Goal: Communication & Community: Connect with others

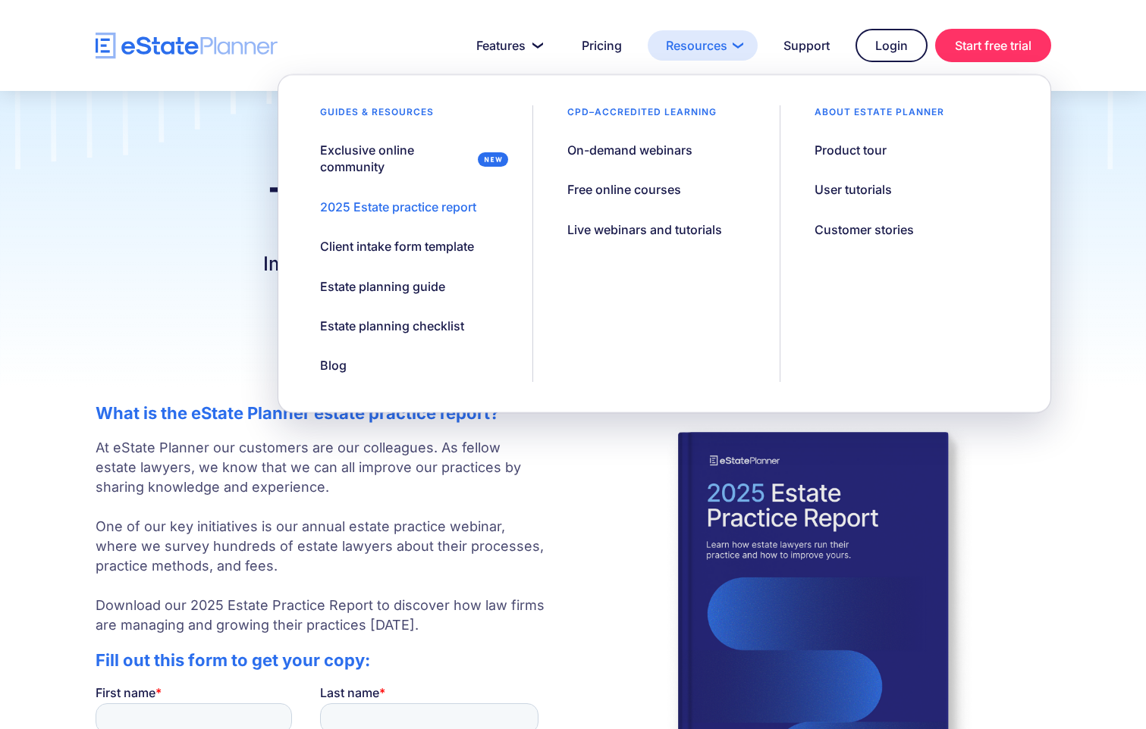
click at [717, 43] on link "Resources" at bounding box center [703, 45] width 110 height 30
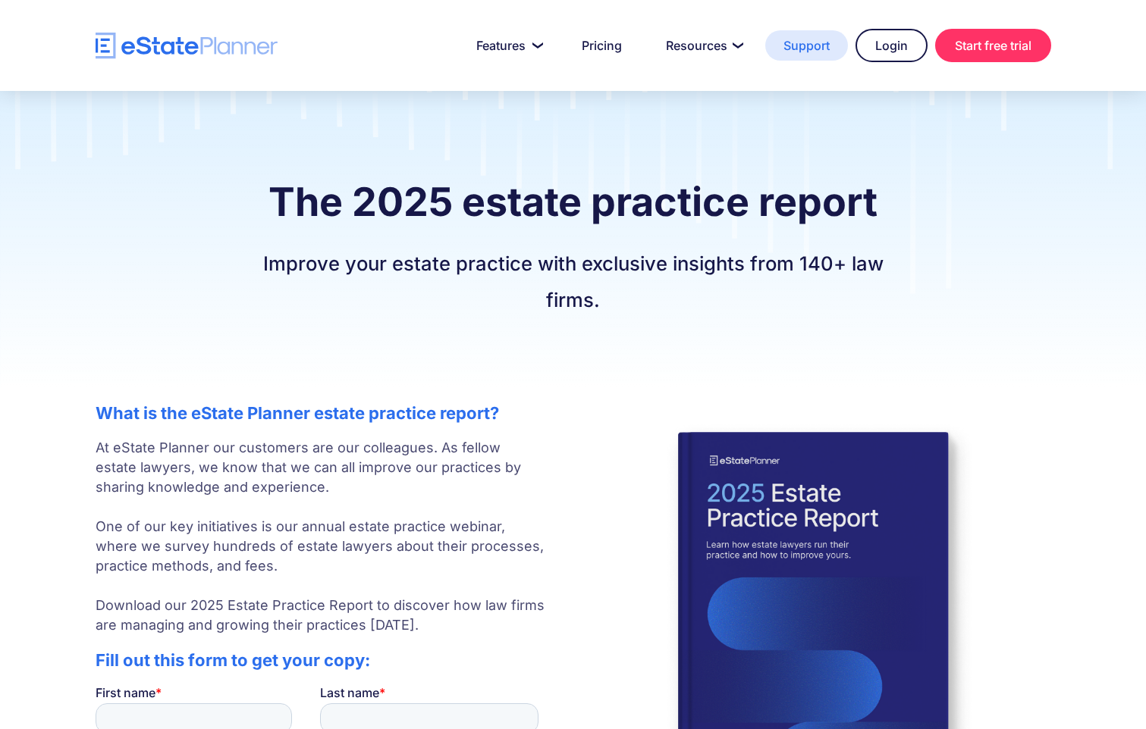
click at [811, 47] on link "Support" at bounding box center [806, 45] width 83 height 30
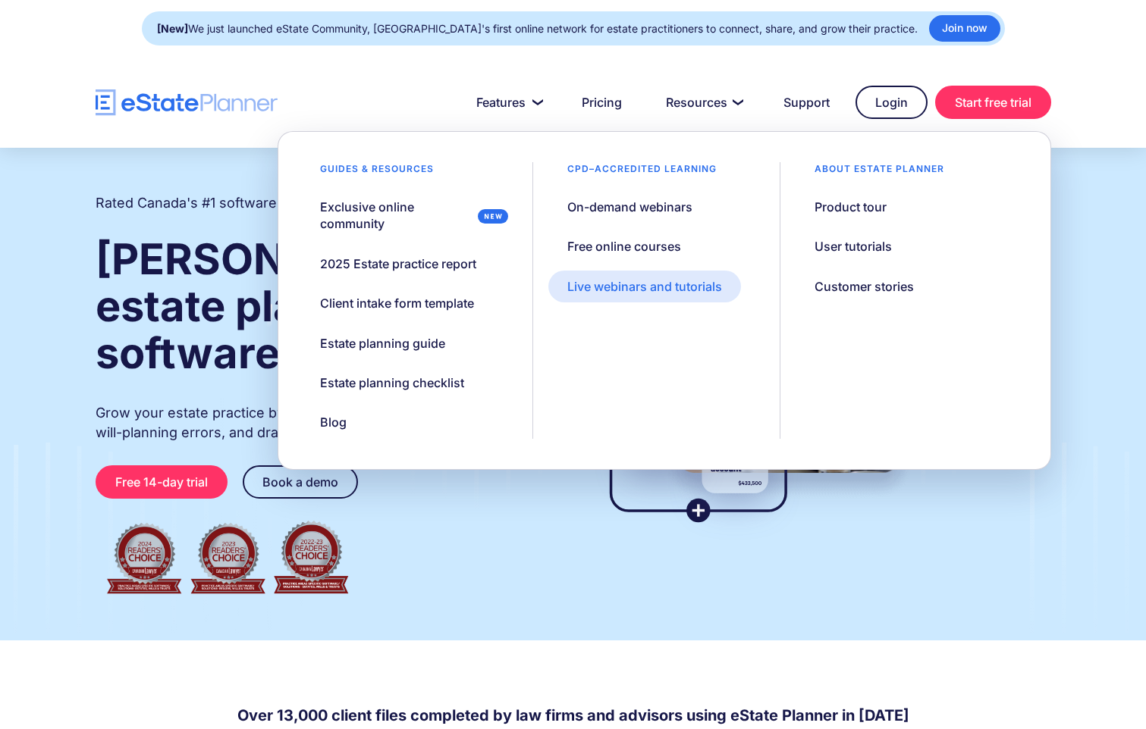
click at [632, 283] on div "Live webinars and tutorials" at bounding box center [644, 286] width 155 height 17
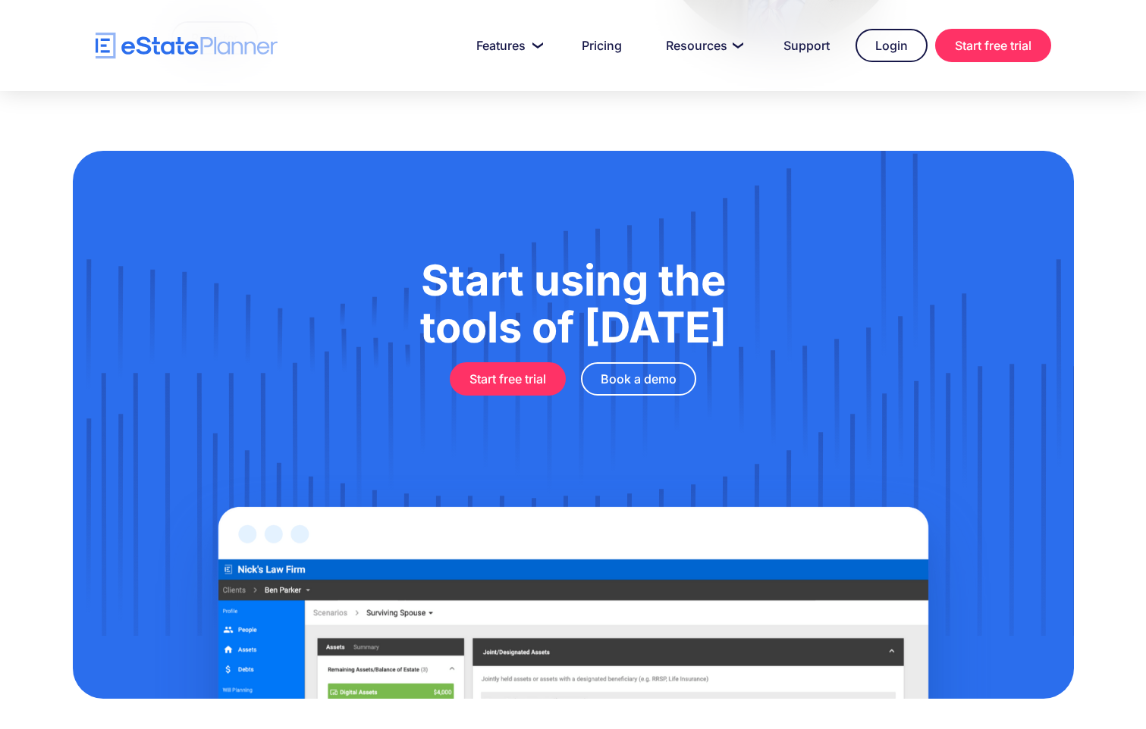
scroll to position [954, 0]
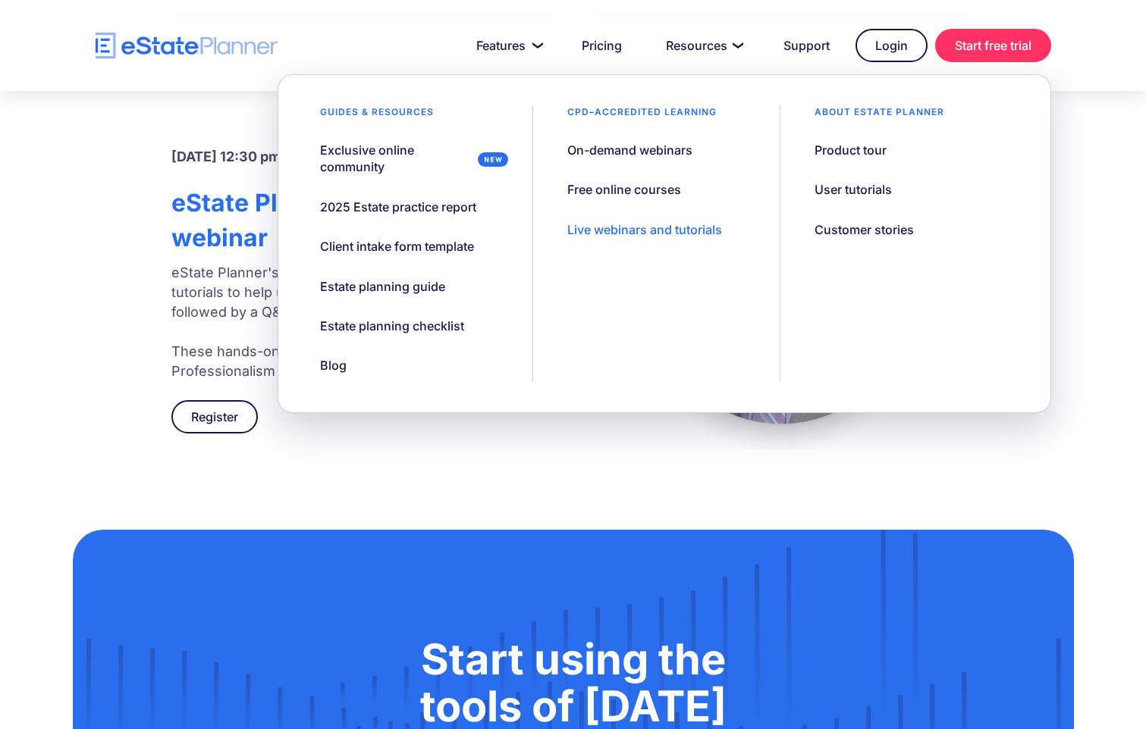
click at [604, 227] on div "Live webinars and tutorials" at bounding box center [644, 229] width 155 height 17
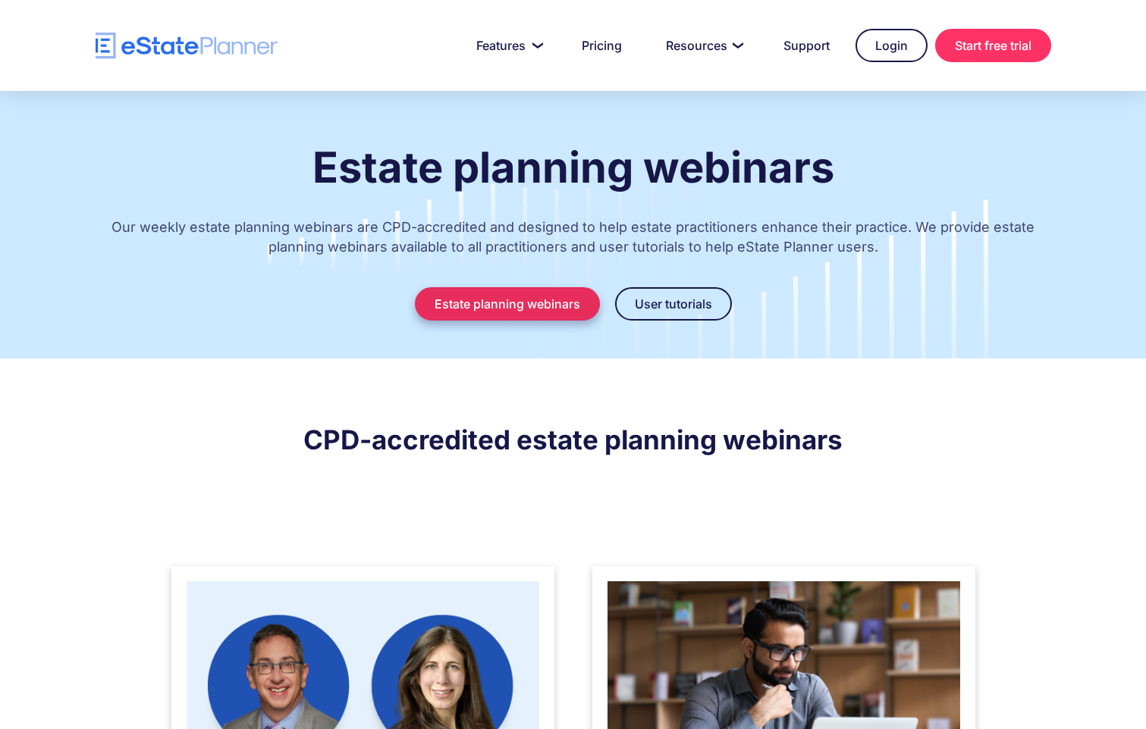
click at [509, 303] on link "Estate planning webinars" at bounding box center [507, 303] width 185 height 33
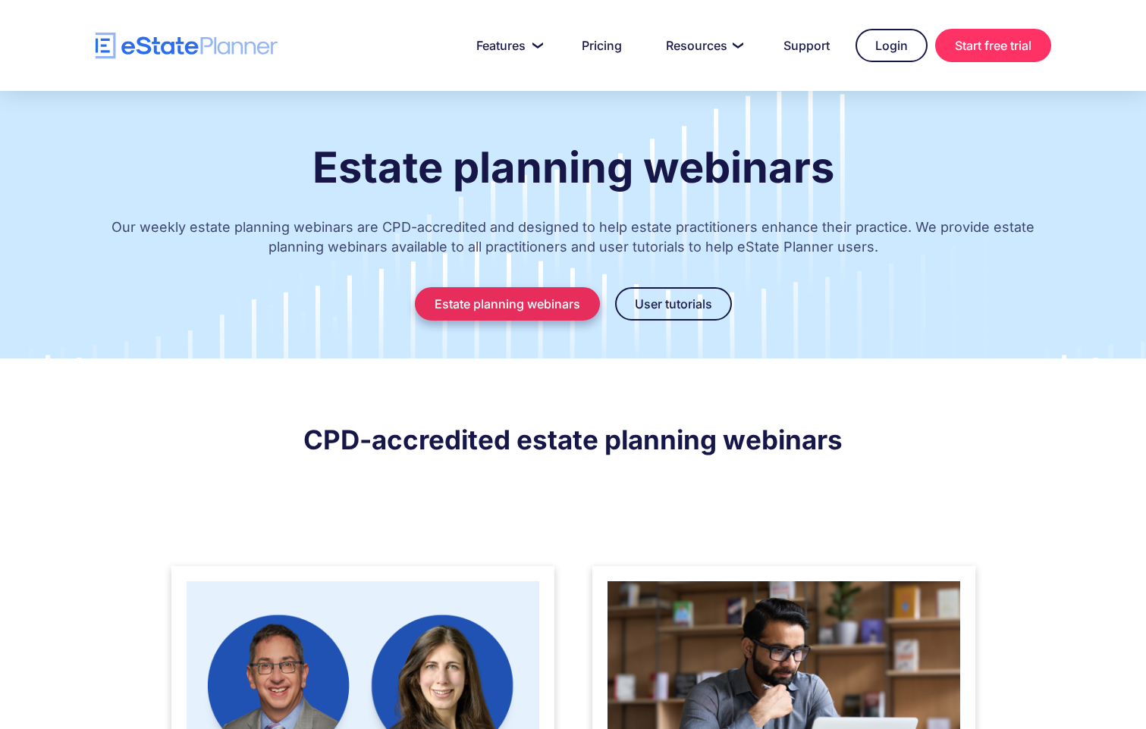
click at [529, 302] on link "Estate planning webinars" at bounding box center [507, 303] width 185 height 33
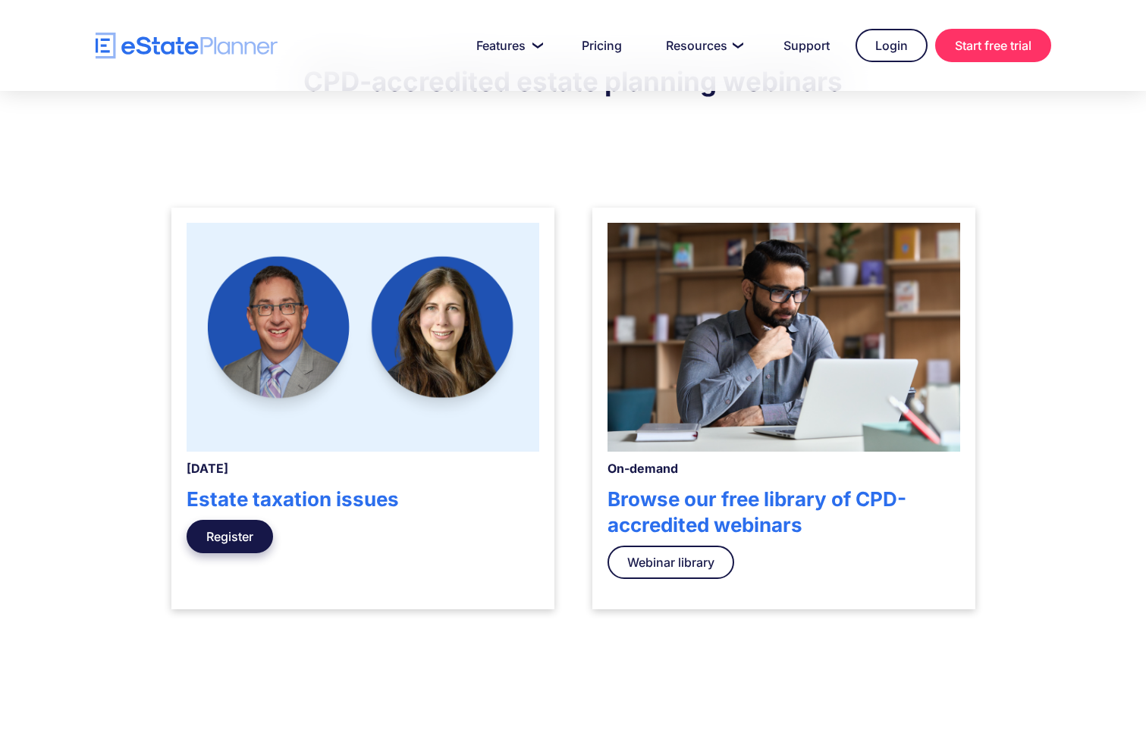
click at [236, 538] on link "Register" at bounding box center [230, 536] width 86 height 33
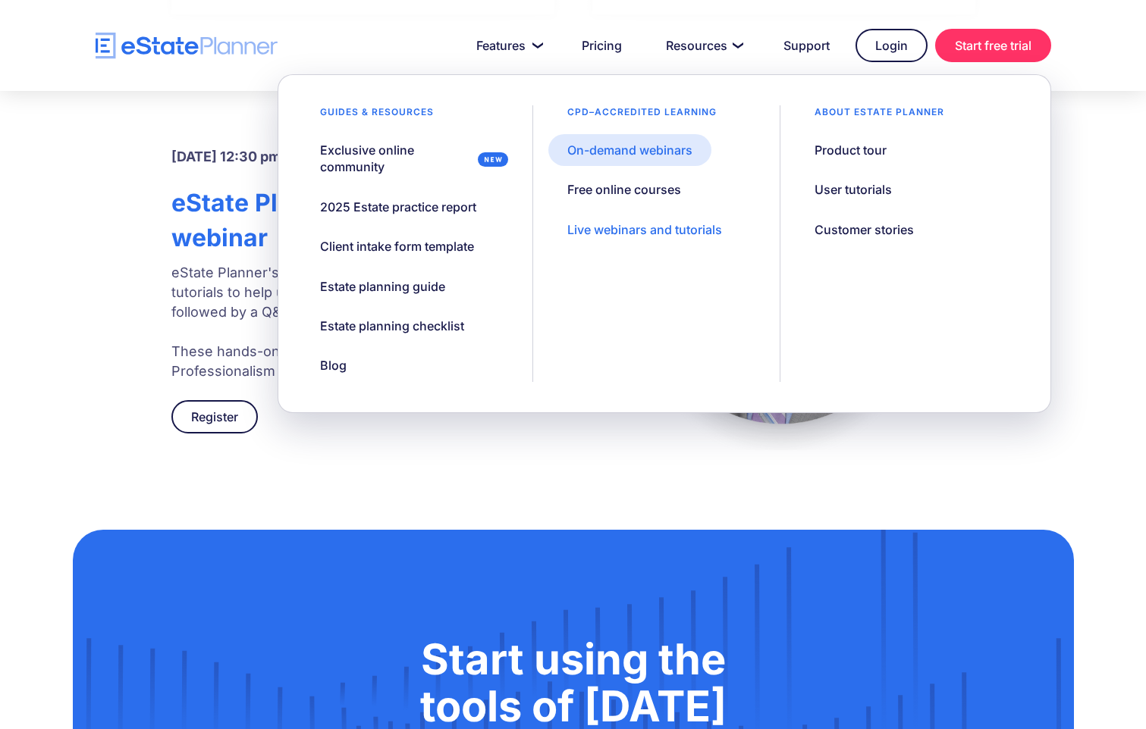
click at [634, 151] on div "On-demand webinars" at bounding box center [629, 150] width 125 height 17
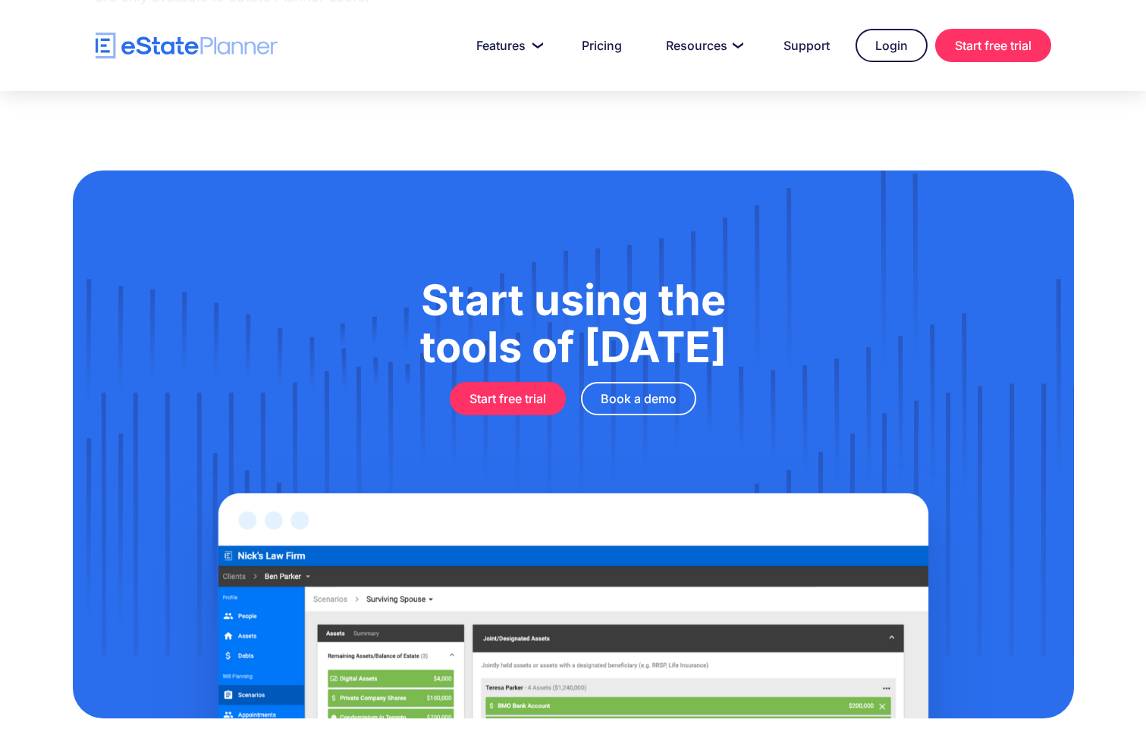
scroll to position [645, 0]
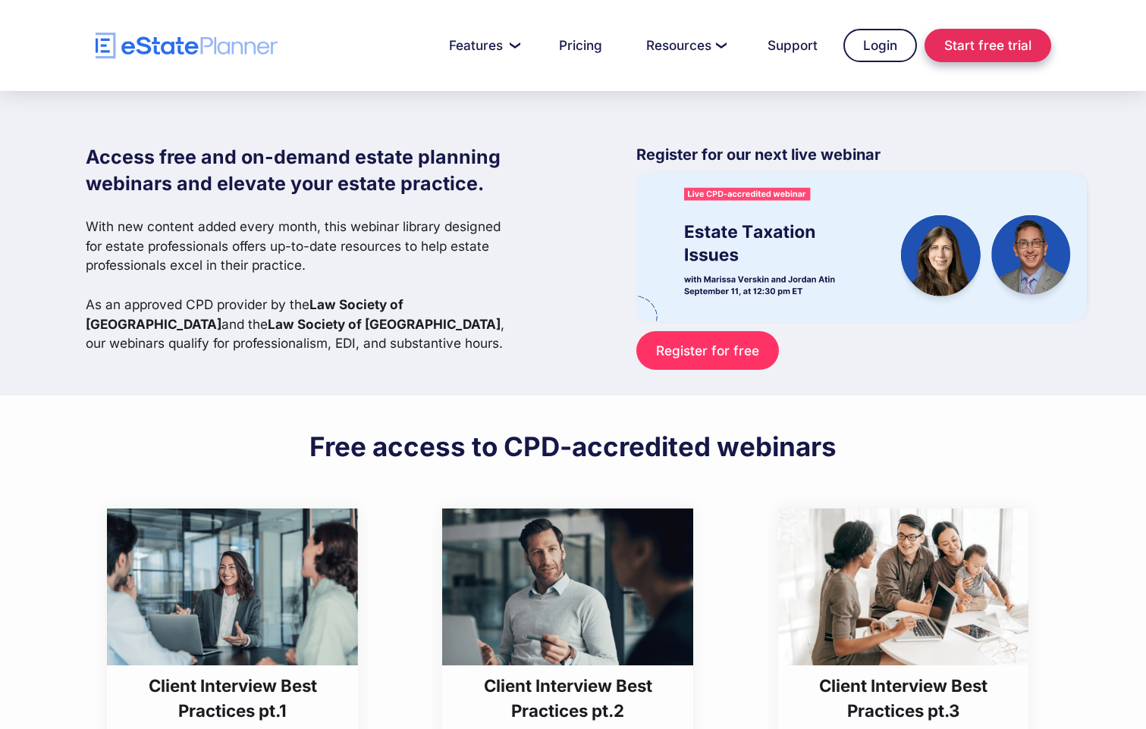
click at [987, 41] on link "Start free trial" at bounding box center [987, 45] width 127 height 33
click at [699, 350] on link "Register for free" at bounding box center [707, 350] width 142 height 39
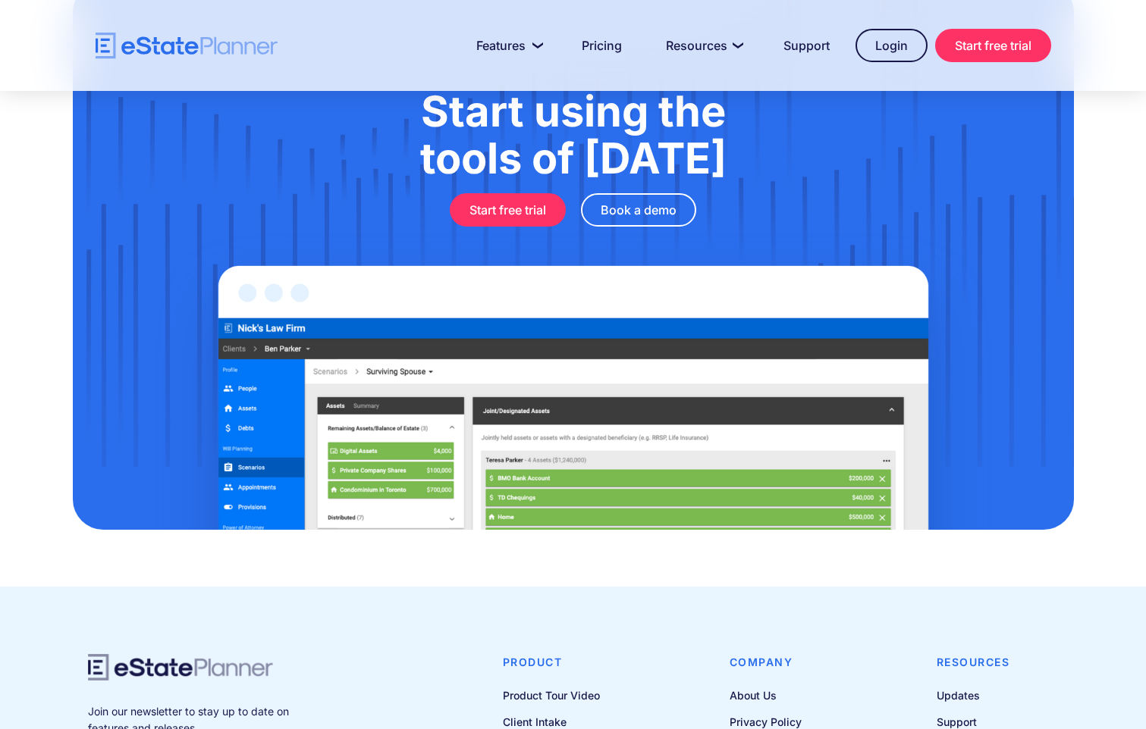
scroll to position [1404, 0]
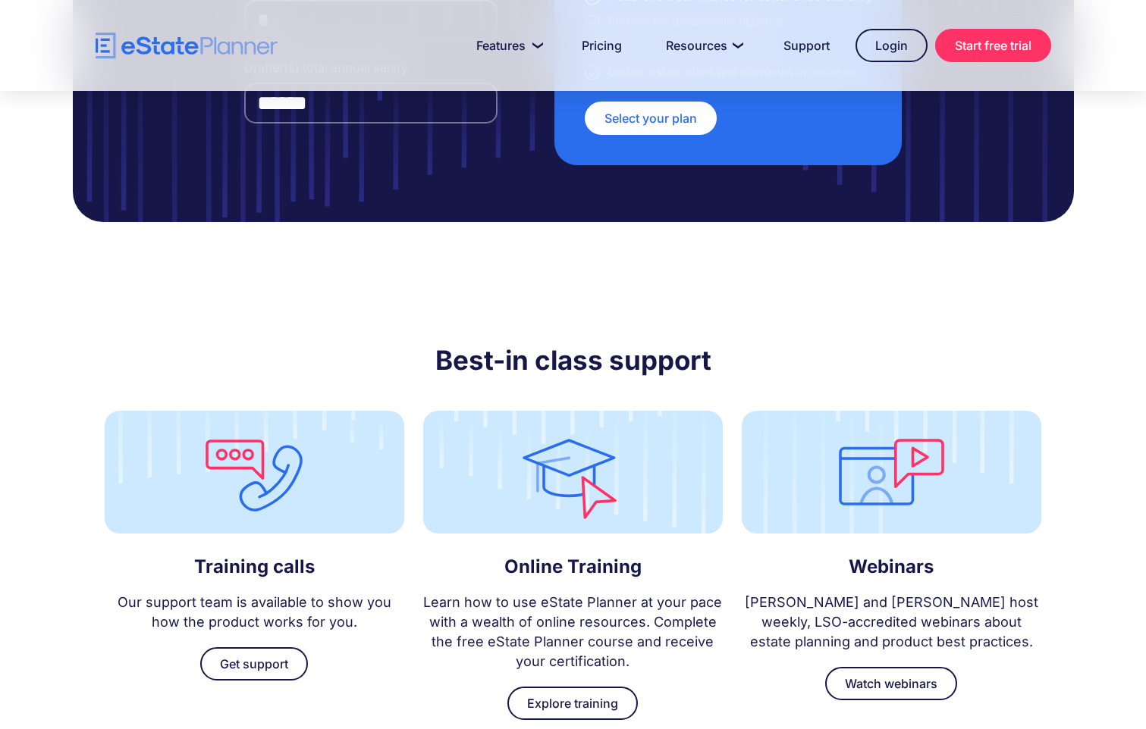
scroll to position [4019, 0]
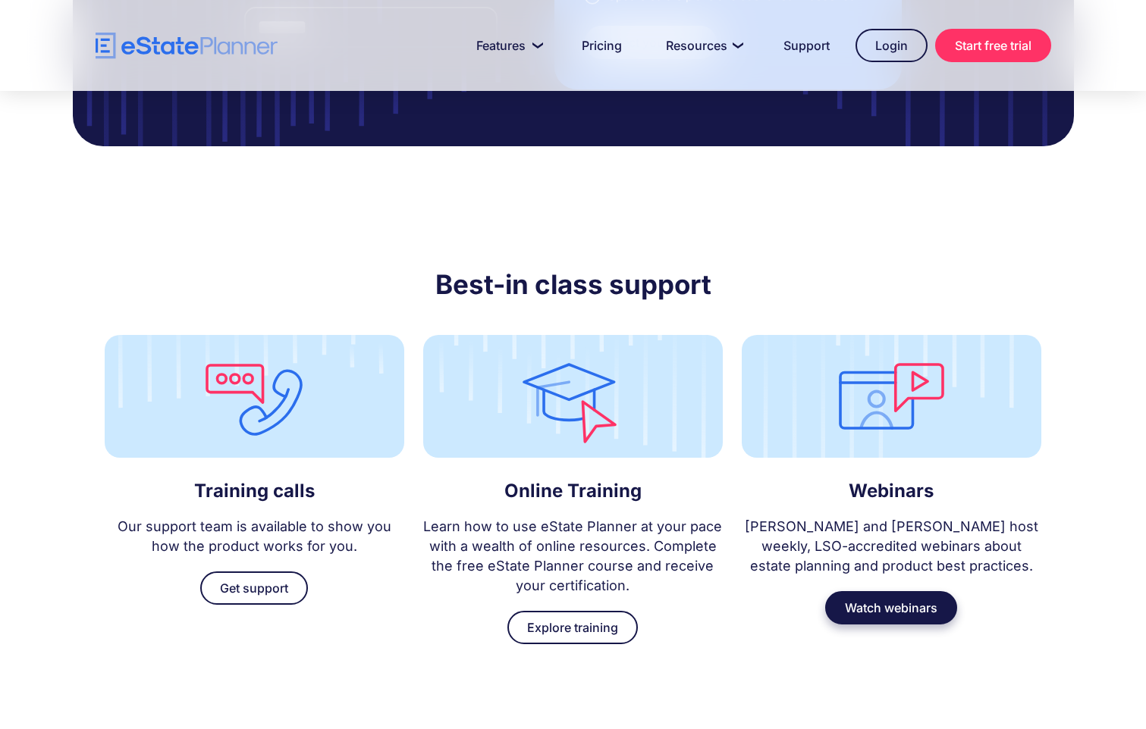
click at [906, 591] on link "Watch webinars" at bounding box center [891, 607] width 132 height 33
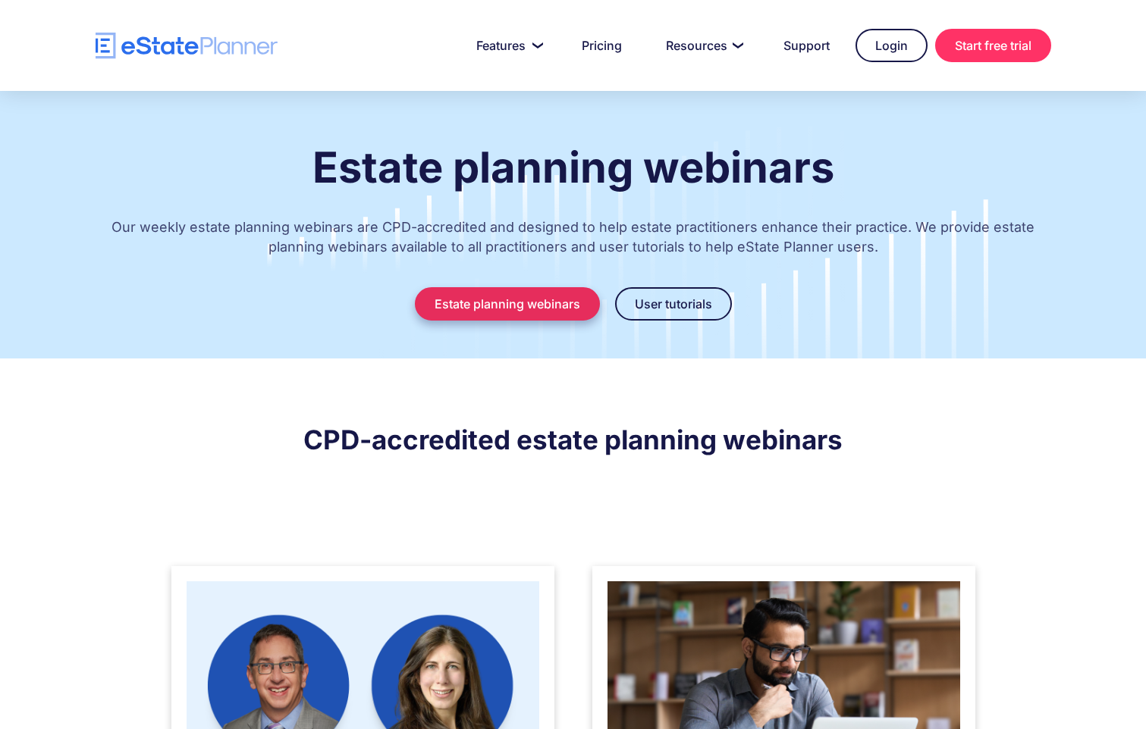
click at [514, 303] on link "Estate planning webinars" at bounding box center [507, 303] width 185 height 33
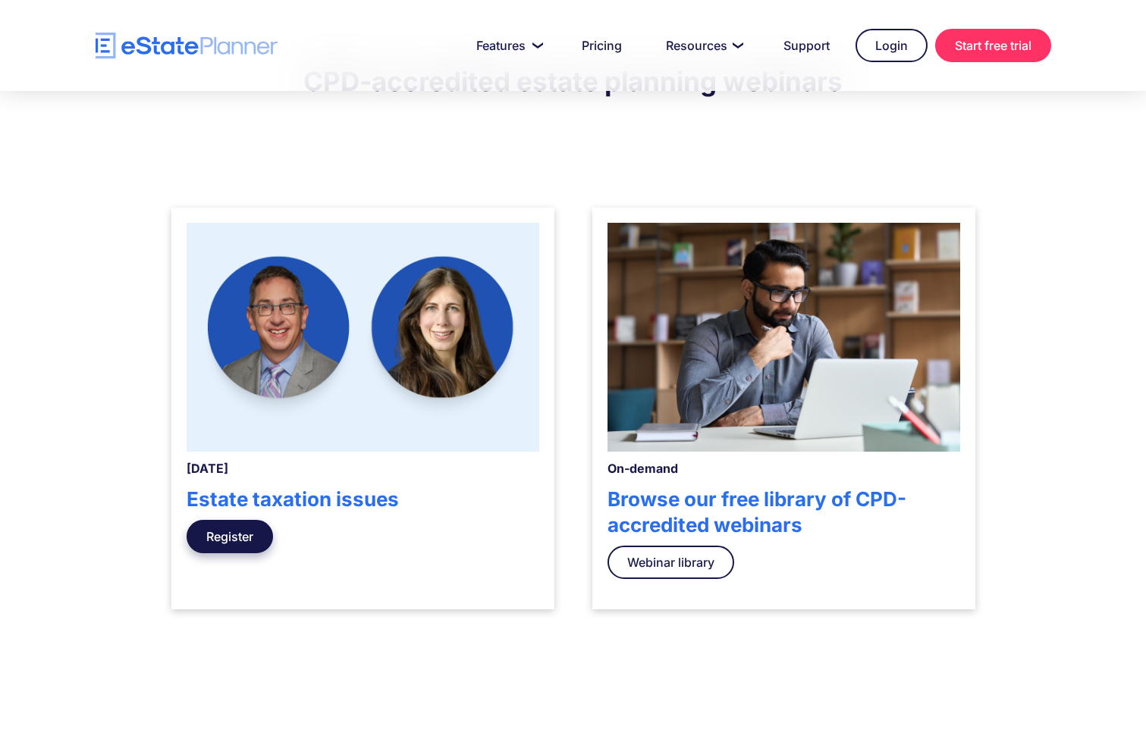
click at [240, 530] on link "Register" at bounding box center [230, 536] width 86 height 33
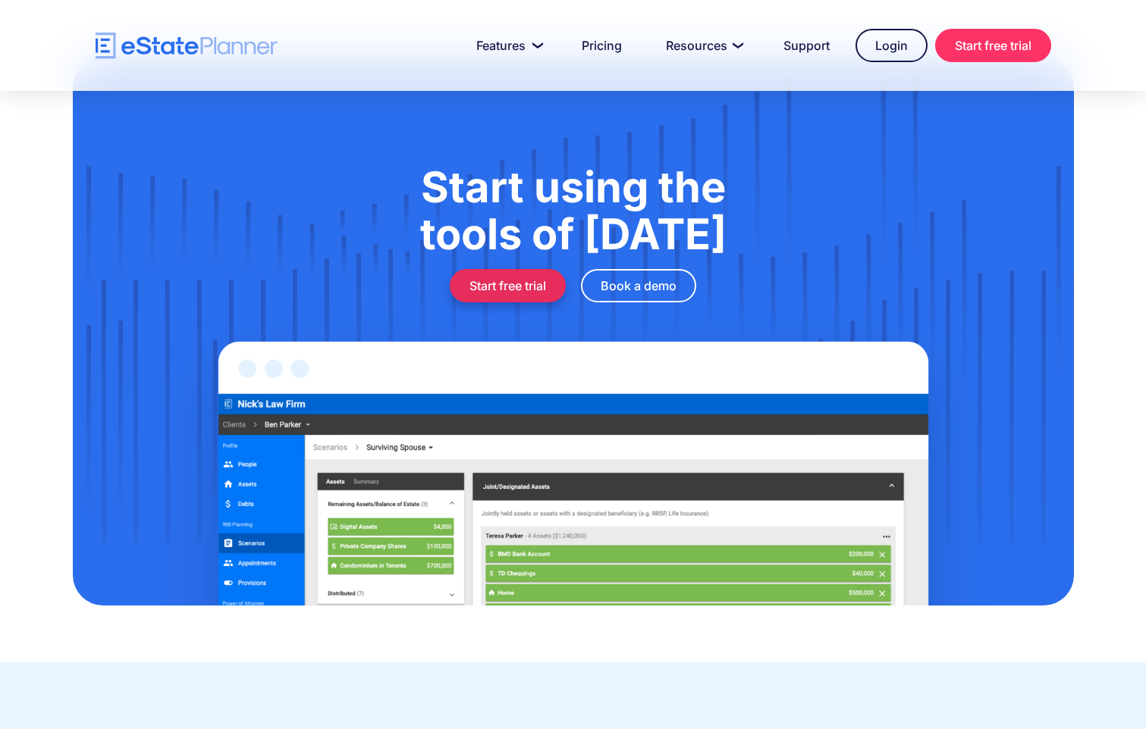
scroll to position [1213, 0]
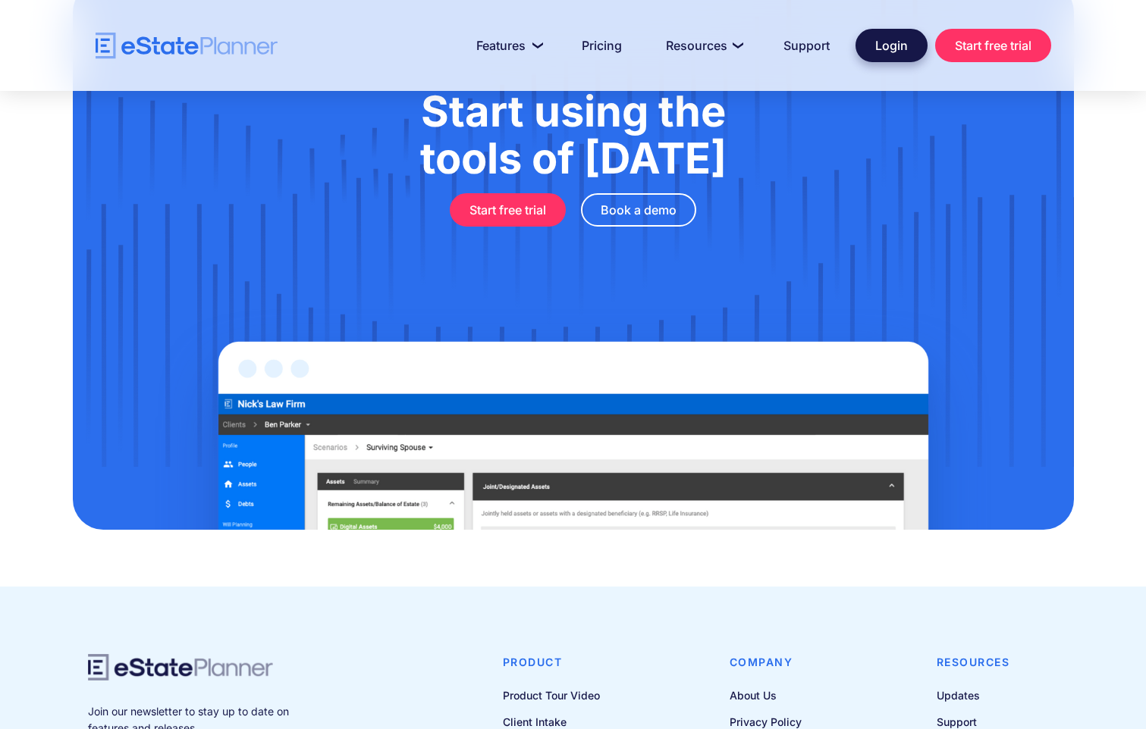
click at [893, 43] on link "Login" at bounding box center [891, 45] width 72 height 33
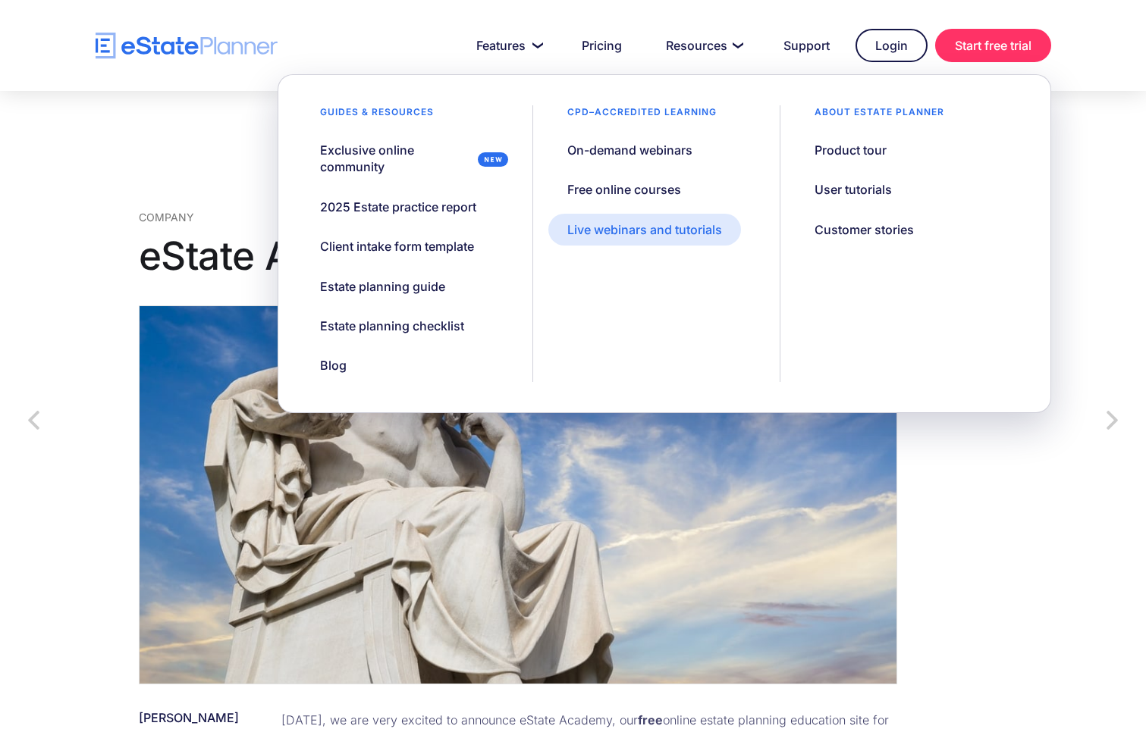
click at [620, 226] on div "Live webinars and tutorials" at bounding box center [644, 229] width 155 height 17
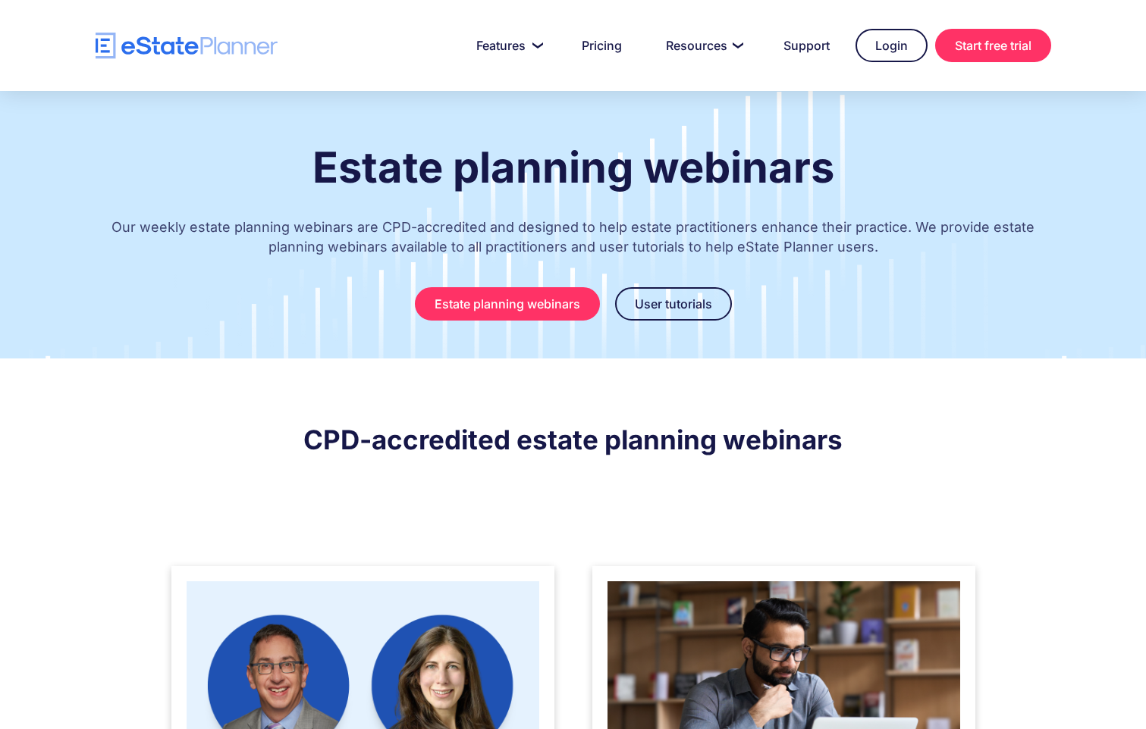
scroll to position [76, 0]
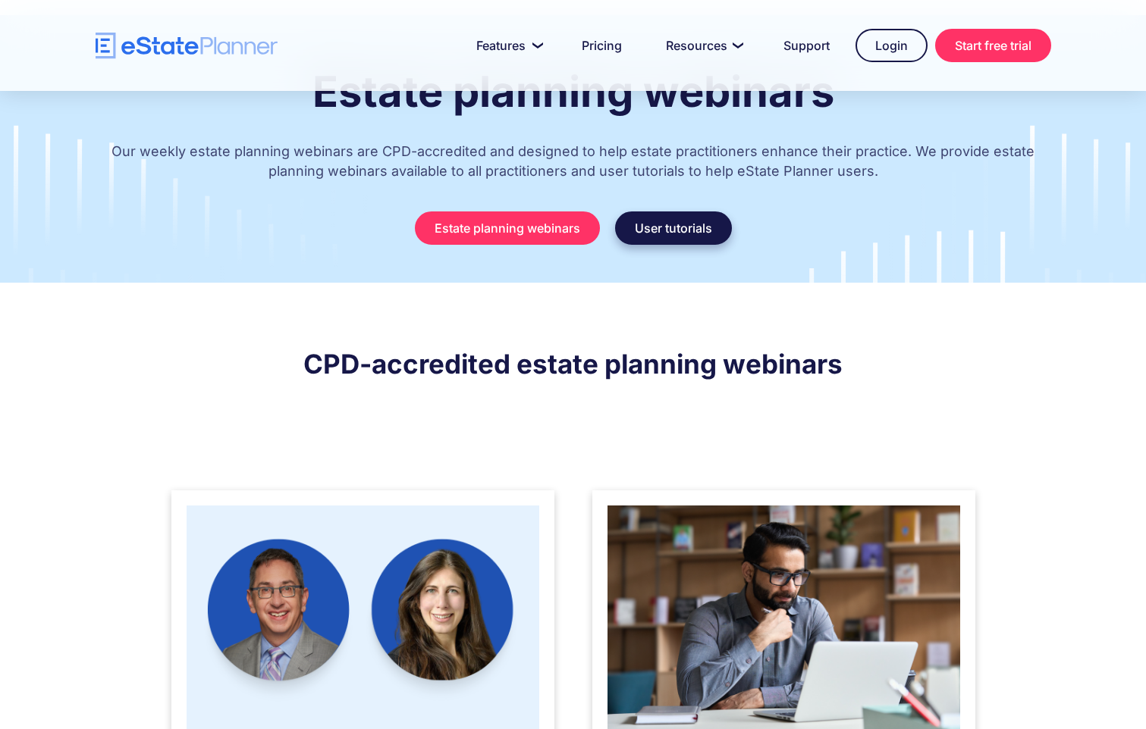
click at [664, 228] on link "User tutorials" at bounding box center [673, 228] width 117 height 33
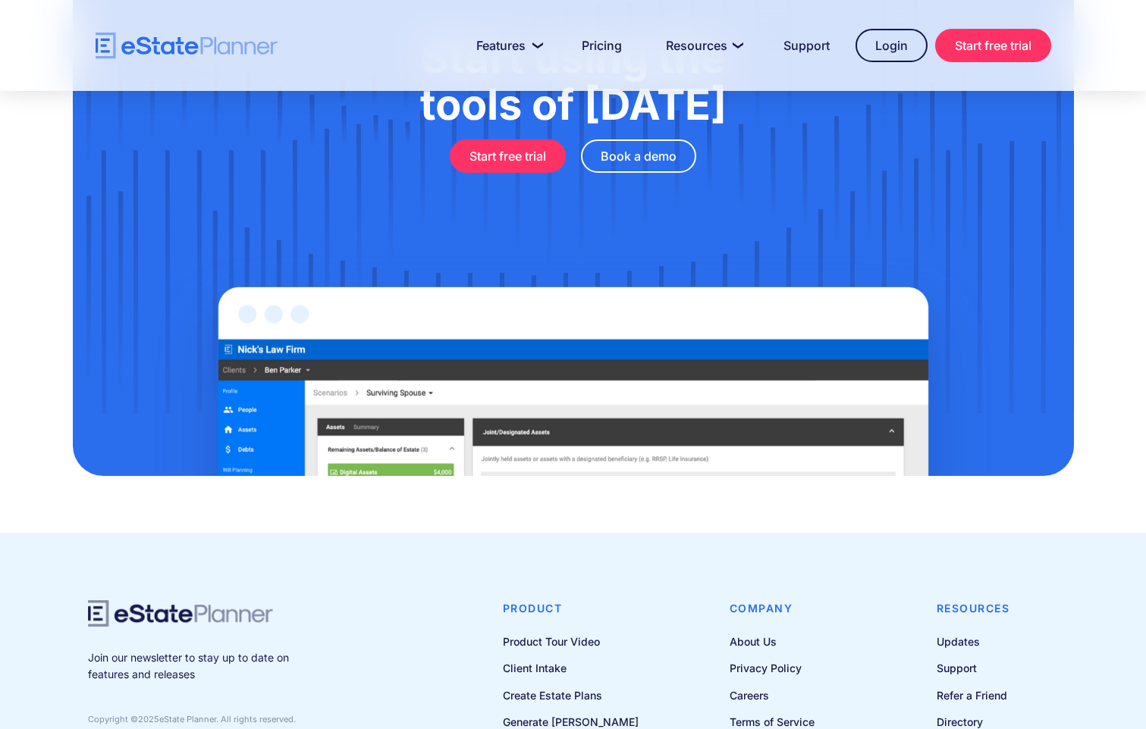
scroll to position [1480, 0]
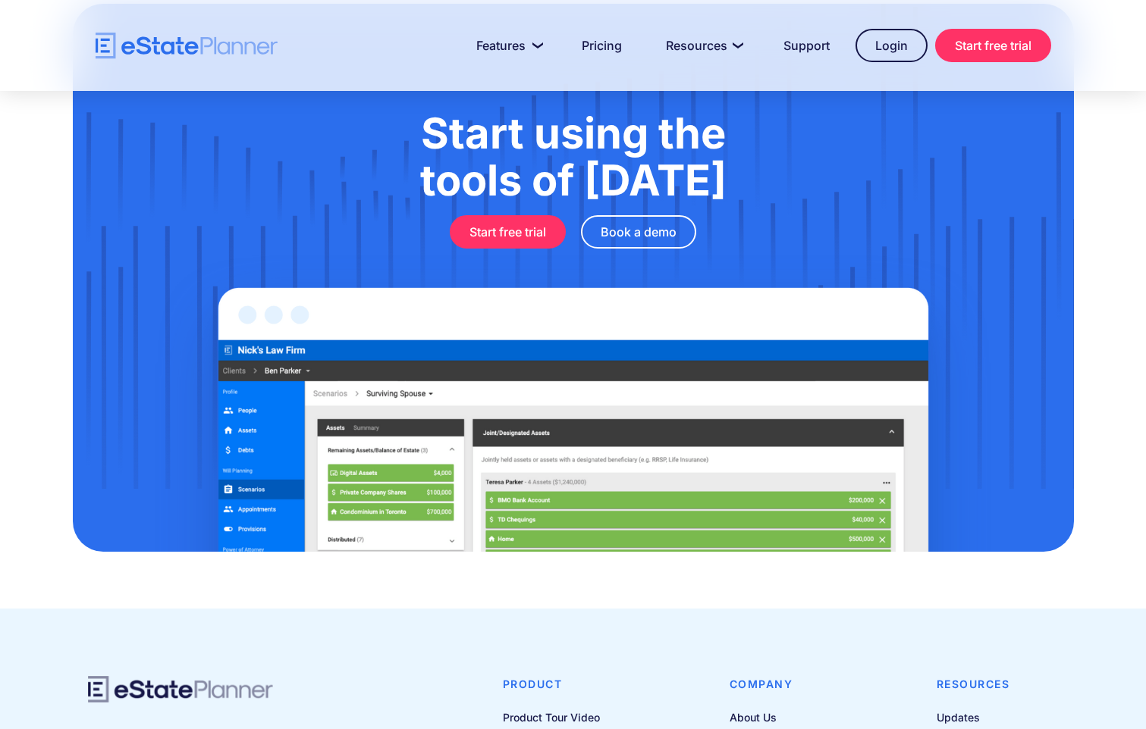
click at [359, 209] on div "Start using the tools of tomorrow Start free trial Book a demo" at bounding box center [573, 126] width 849 height 245
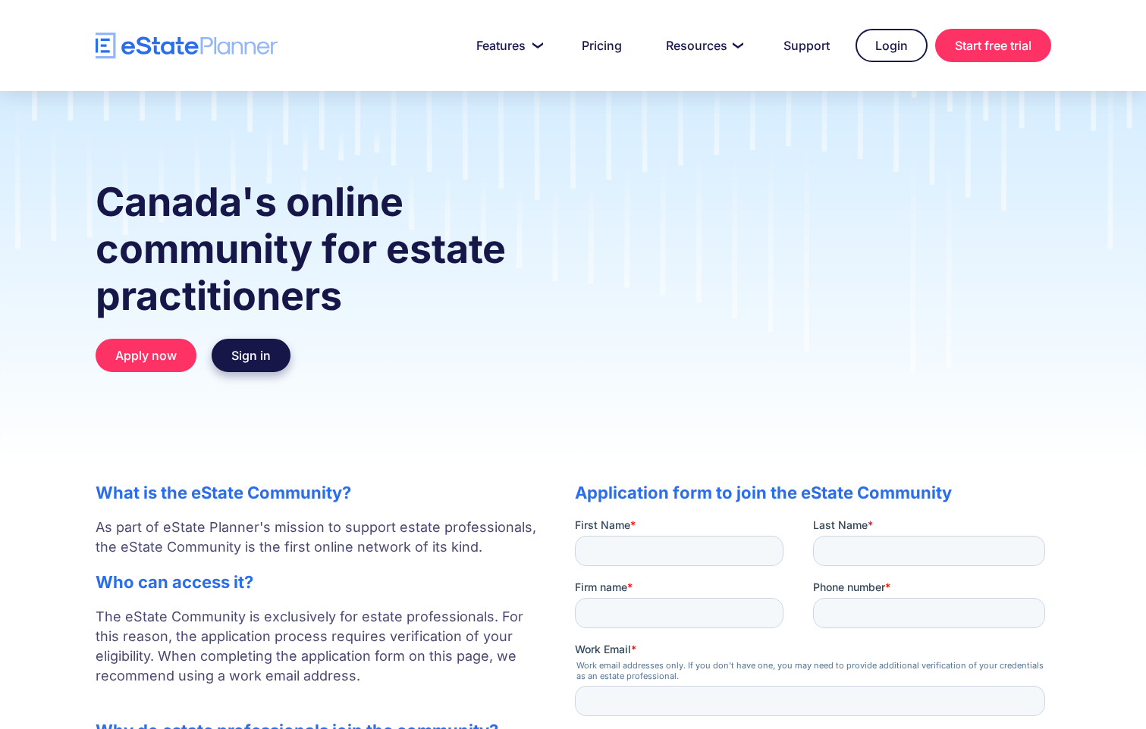
click at [252, 352] on link "Sign in" at bounding box center [251, 355] width 79 height 33
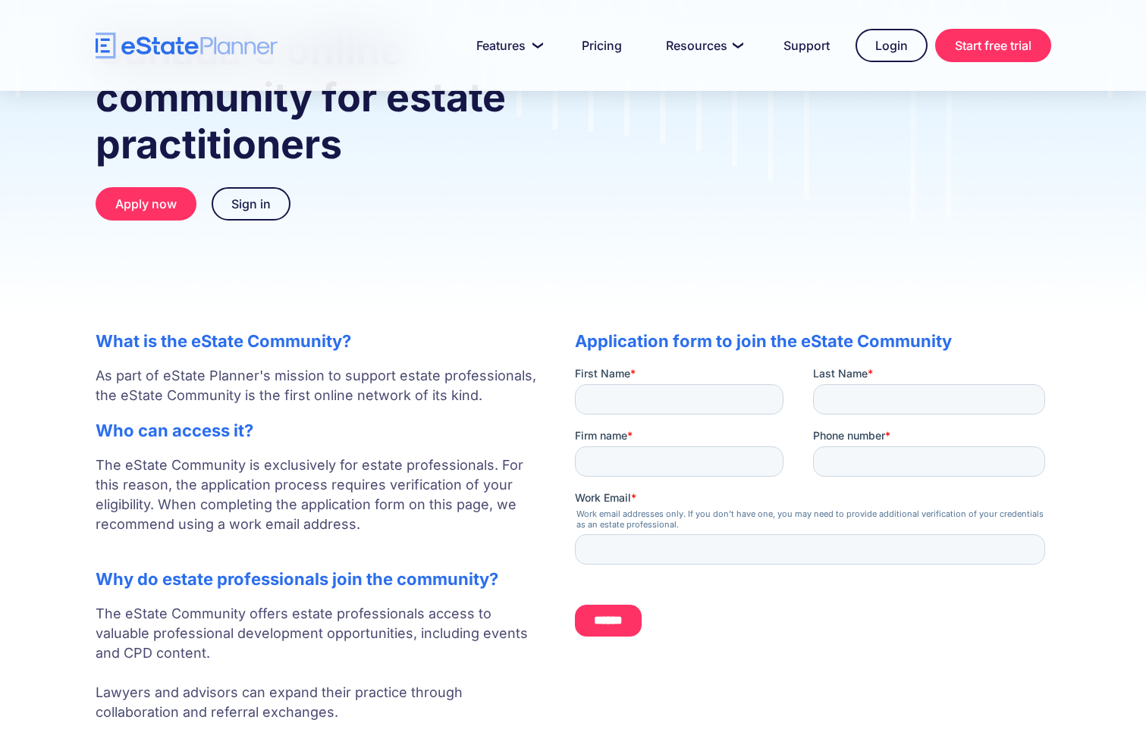
scroll to position [227, 0]
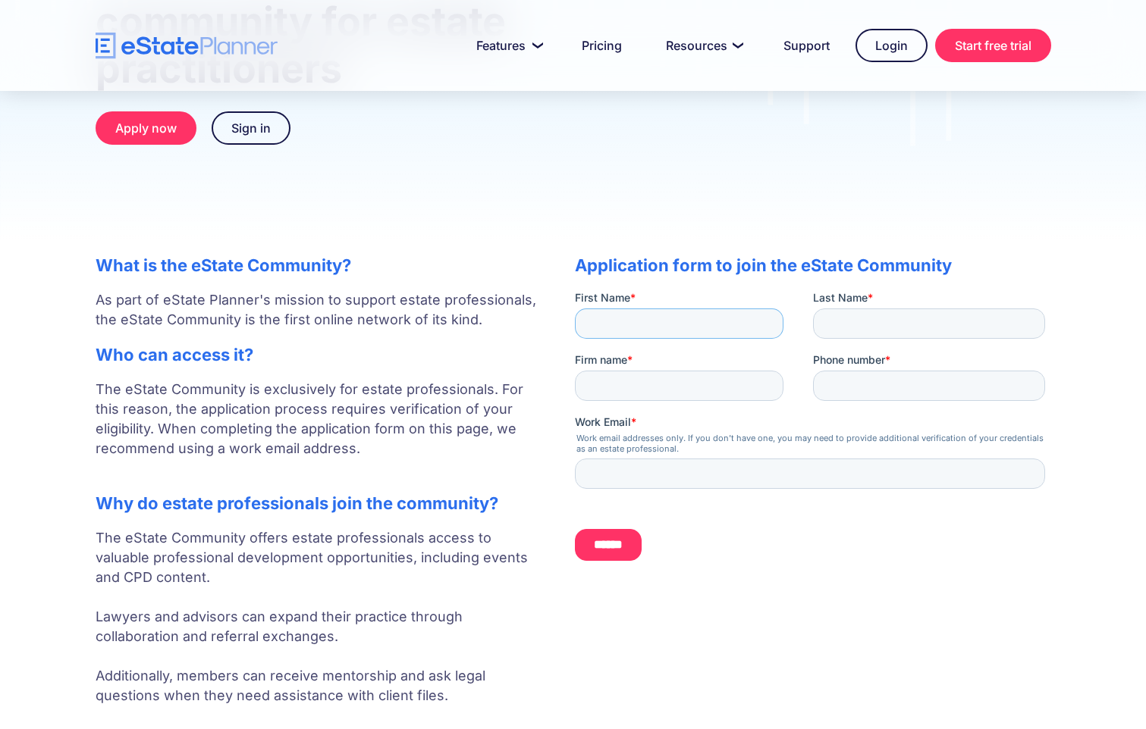
click at [603, 317] on input "First Name *" at bounding box center [678, 323] width 209 height 30
drag, startPoint x: 633, startPoint y: 322, endPoint x: 715, endPoint y: 328, distance: 82.1
click at [715, 328] on input "**********" at bounding box center [678, 323] width 209 height 30
type input "******"
click at [839, 322] on input "Last Name *" at bounding box center [928, 323] width 232 height 30
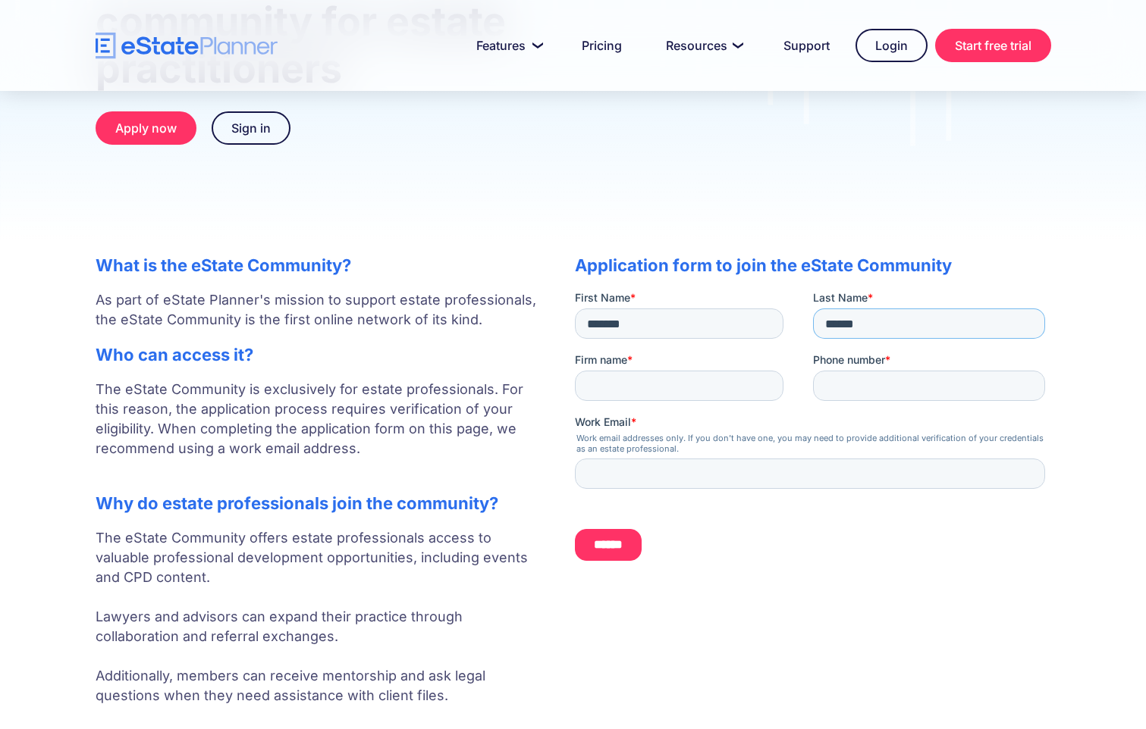
type input "******"
type input "**********"
click at [850, 381] on input "Phone number *" at bounding box center [928, 385] width 232 height 30
type input "**********"
click at [607, 472] on input "Work Email *" at bounding box center [809, 473] width 470 height 30
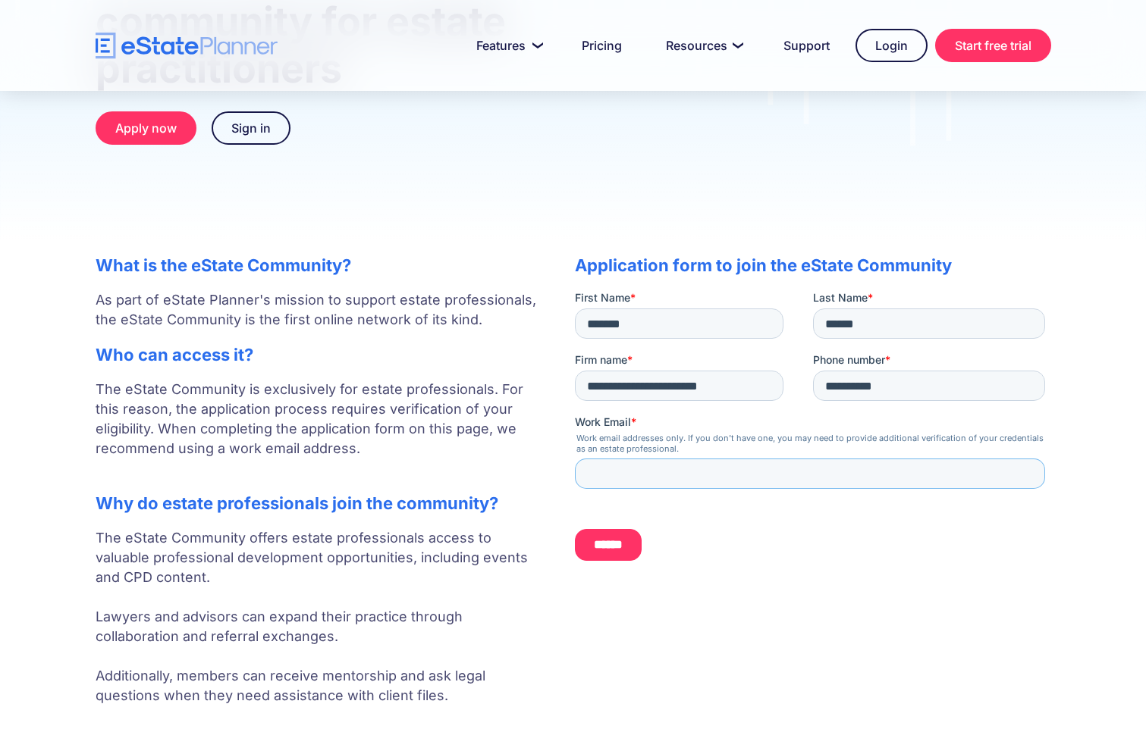
type input "**********"
click at [622, 543] on input "******" at bounding box center [607, 545] width 67 height 32
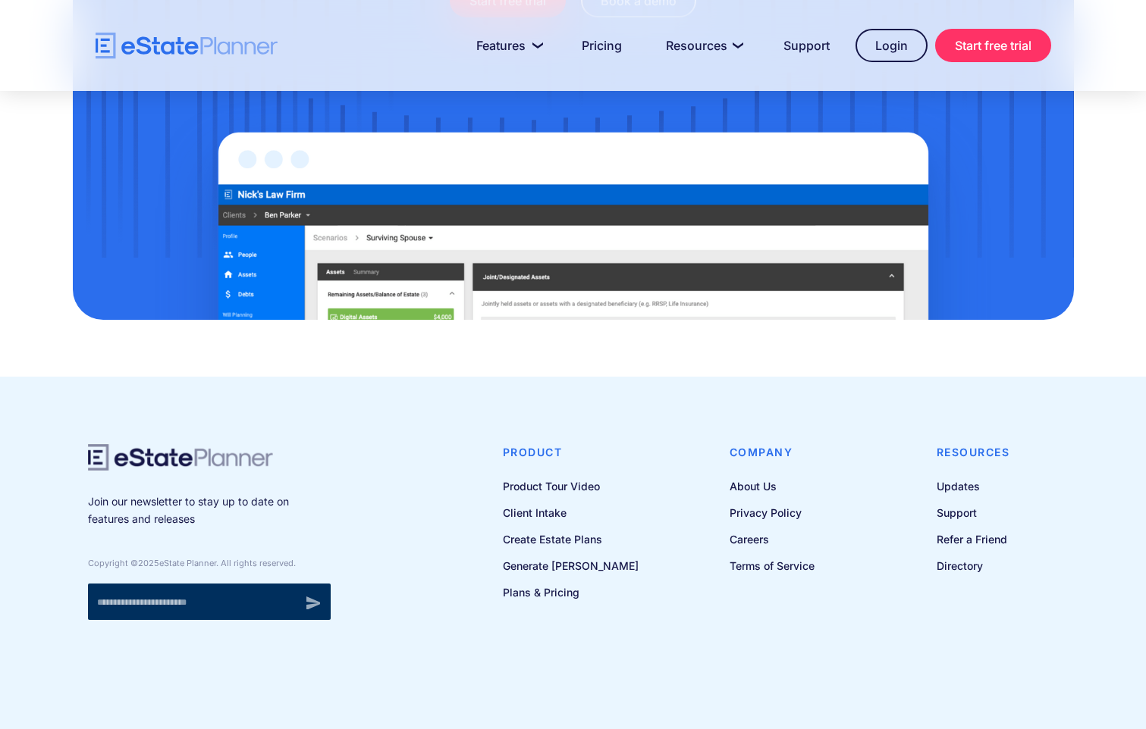
scroll to position [1150, 0]
